Goal: Navigation & Orientation: Find specific page/section

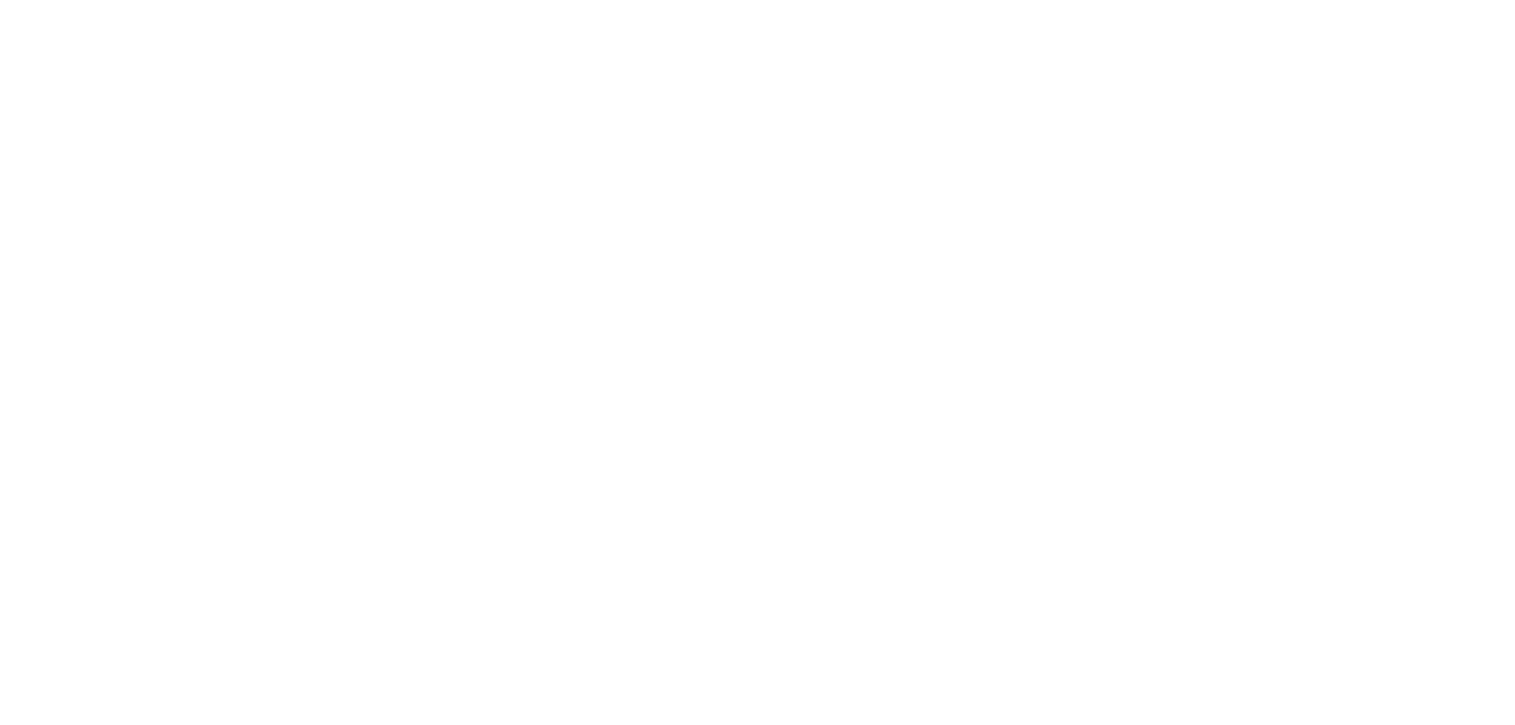
select select
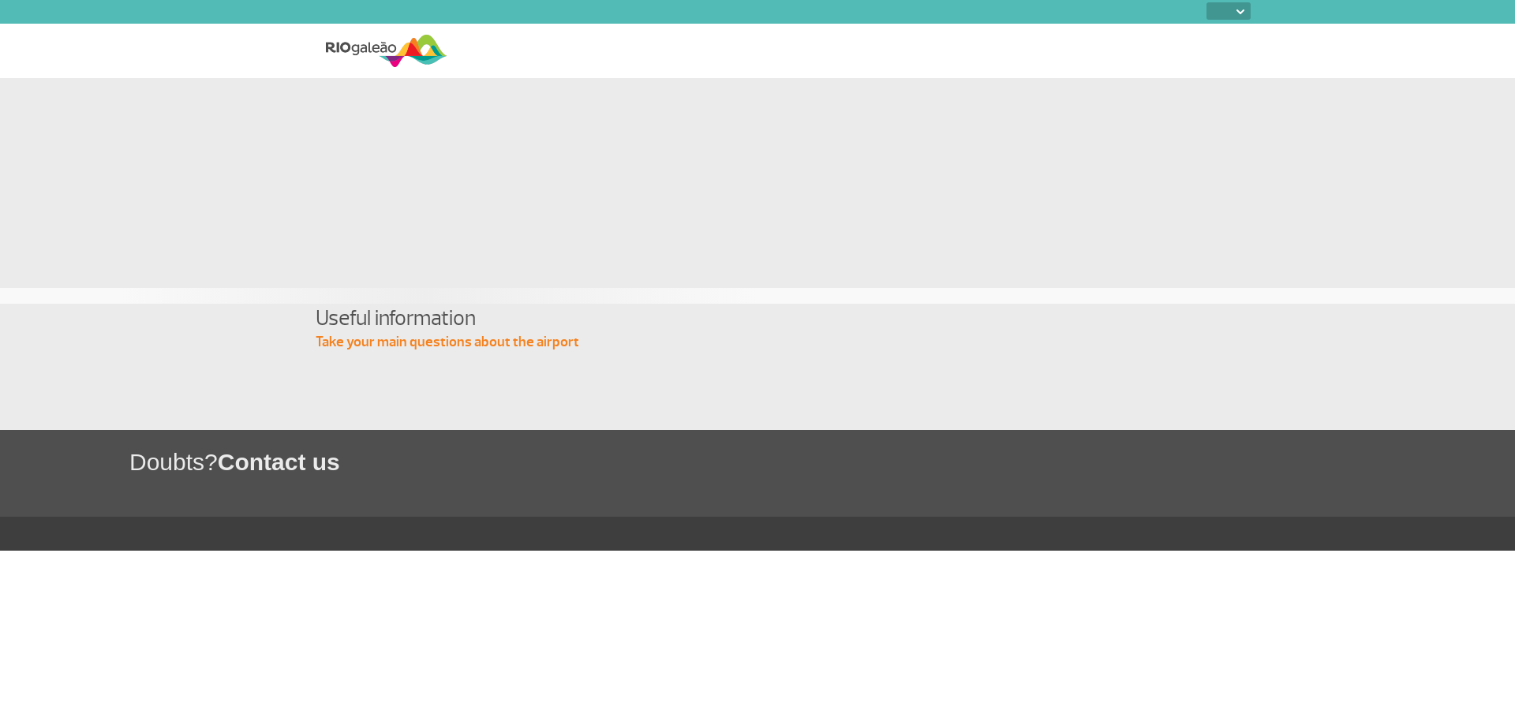
select select
click at [1244, 13] on img at bounding box center [1240, 11] width 8 height 5
click at [1235, 9] on select "PT ENG ESP" at bounding box center [1228, 10] width 44 height 17
select select "en"
click at [1206, 2] on select "PT ENG ESP" at bounding box center [1228, 10] width 44 height 17
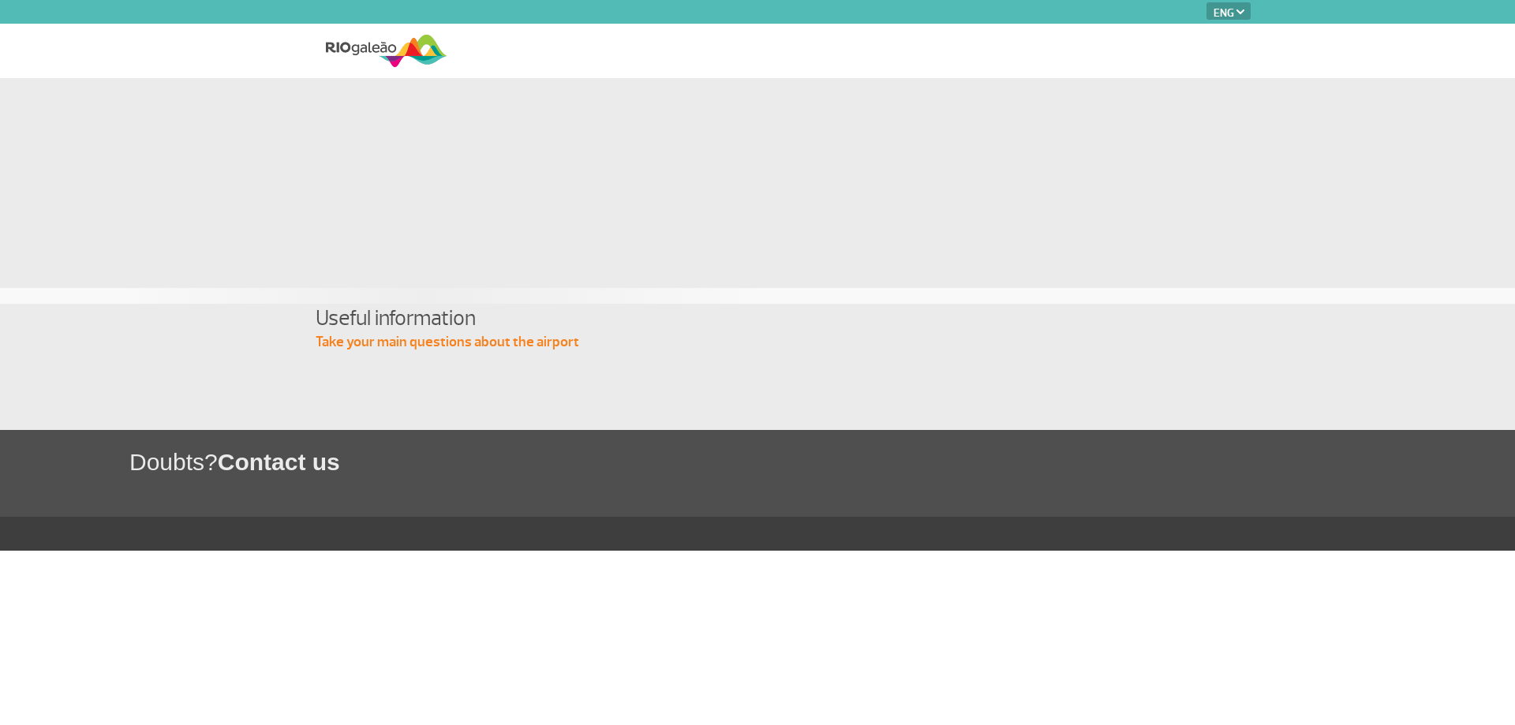
select select "en"
drag, startPoint x: 372, startPoint y: 49, endPoint x: 508, endPoint y: 69, distance: 137.9
click at [372, 49] on img at bounding box center [387, 51] width 122 height 39
click at [503, 158] on div at bounding box center [758, 168] width 876 height 180
select select "en"
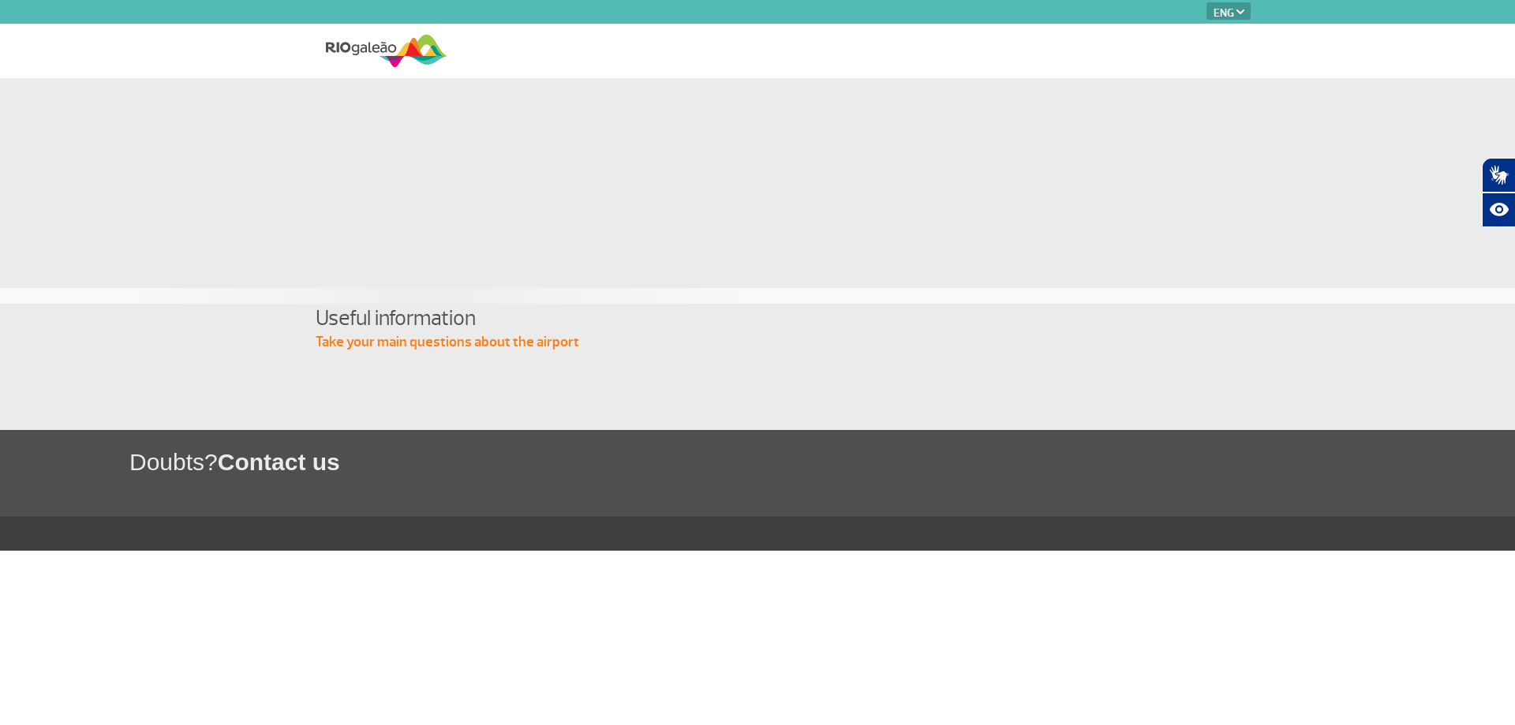
click at [376, 47] on img at bounding box center [387, 51] width 122 height 39
